Goal: Browse casually

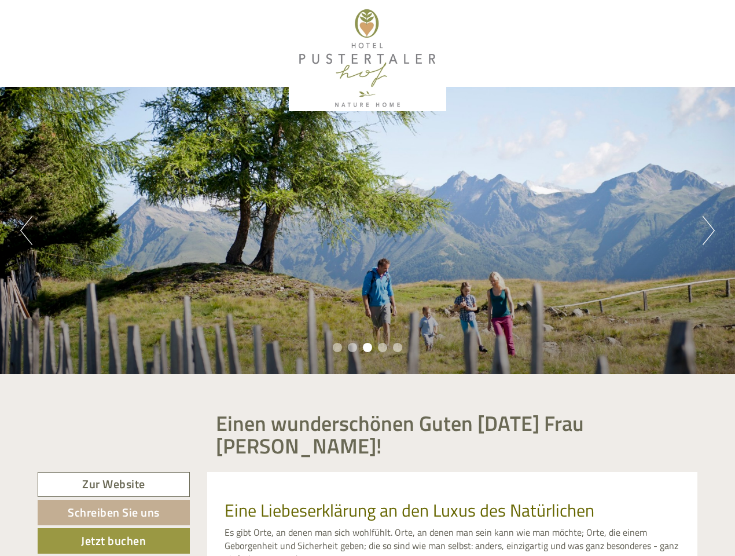
click at [367, 278] on div "Previous Next 1 2 3 4 5" at bounding box center [367, 230] width 735 height 287
click at [26, 230] on button "Previous" at bounding box center [26, 230] width 12 height 29
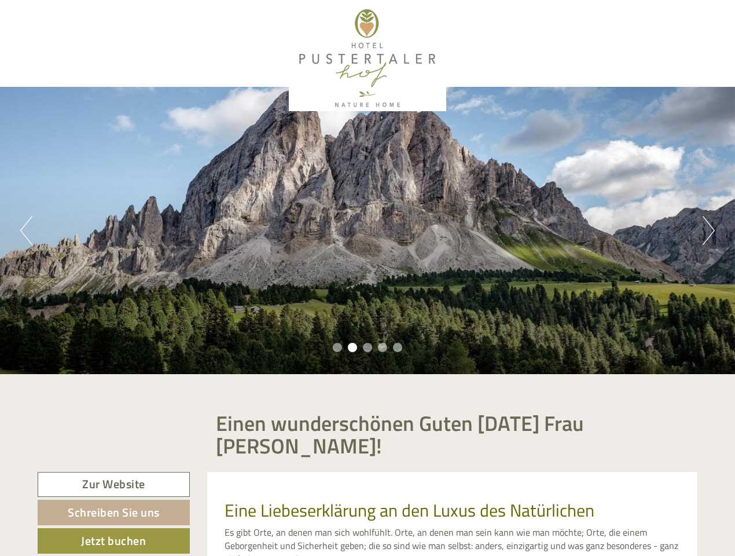
click at [367, 230] on div "Previous Next 1 2 3 4 5" at bounding box center [367, 230] width 735 height 287
click at [708, 230] on button "Next" at bounding box center [709, 230] width 12 height 29
click at [337, 347] on li "1" at bounding box center [337, 347] width 9 height 9
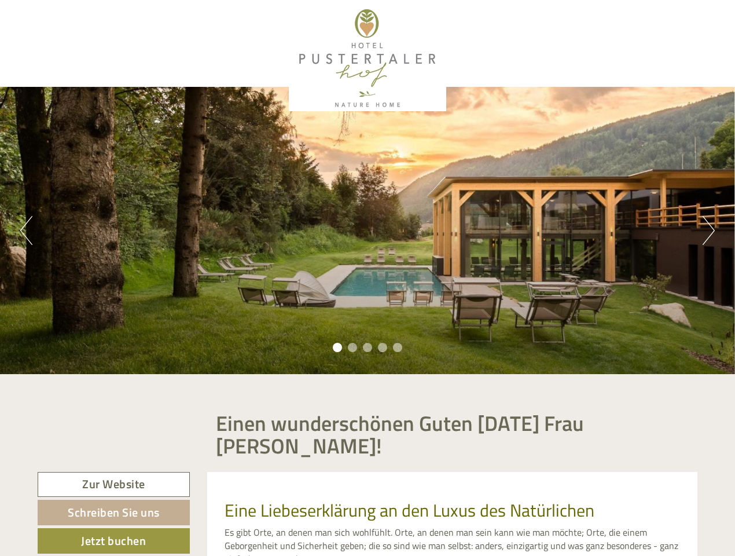
click at [352, 347] on li "2" at bounding box center [352, 347] width 9 height 9
click at [367, 347] on li "3" at bounding box center [367, 347] width 9 height 9
click at [383, 347] on li "4" at bounding box center [382, 347] width 9 height 9
click at [398, 347] on li "5" at bounding box center [397, 347] width 9 height 9
